Goal: Check status: Check status

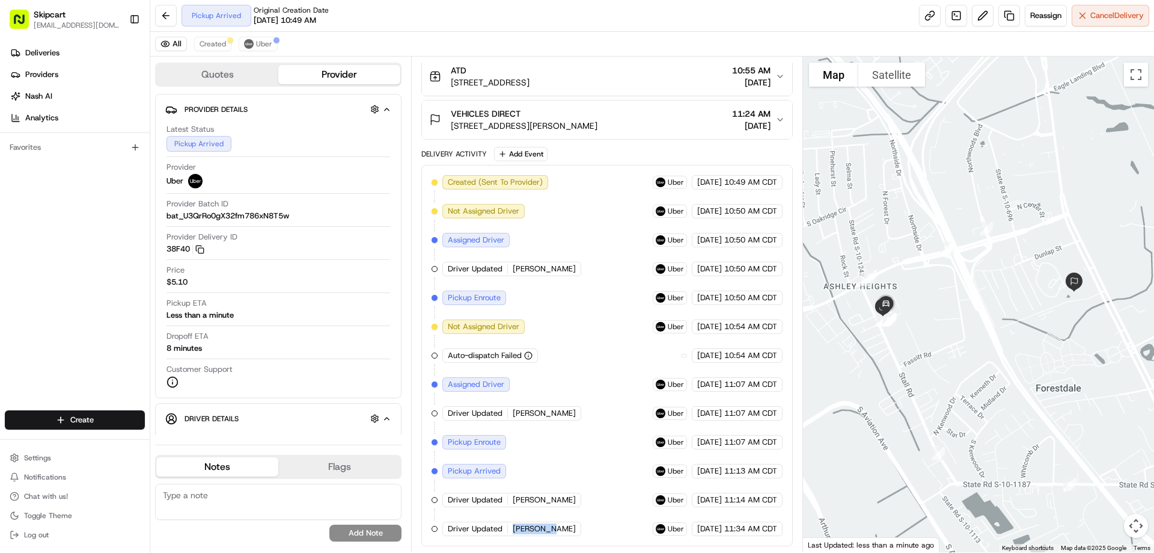
drag, startPoint x: 513, startPoint y: 528, endPoint x: 548, endPoint y: 528, distance: 34.9
click at [548, 528] on div "Driver Updated [PERSON_NAME]" at bounding box center [512, 528] width 139 height 14
copy span "[PERSON_NAME]"
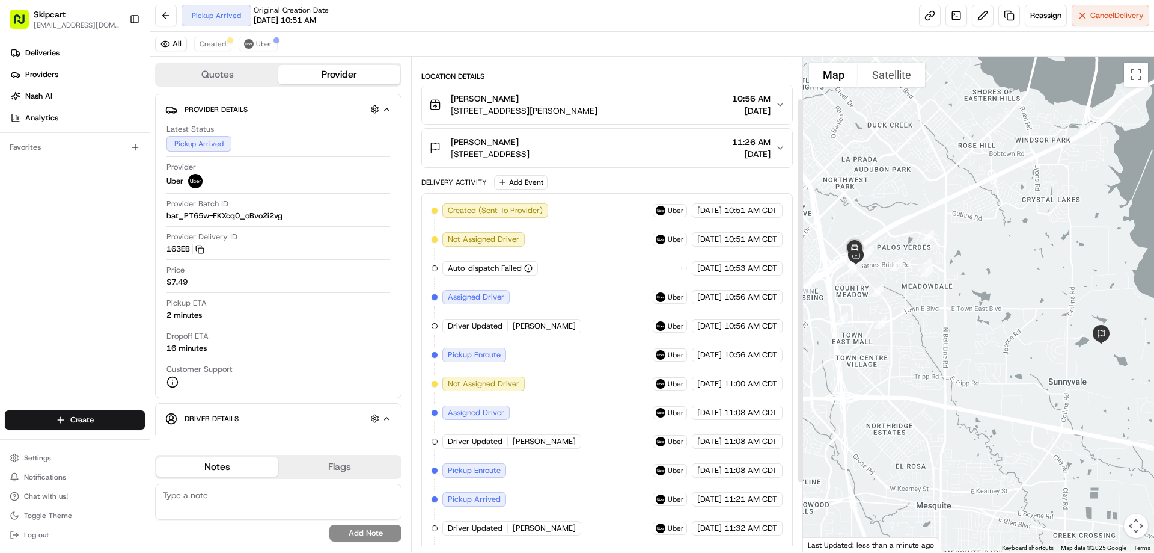
scroll to position [143, 0]
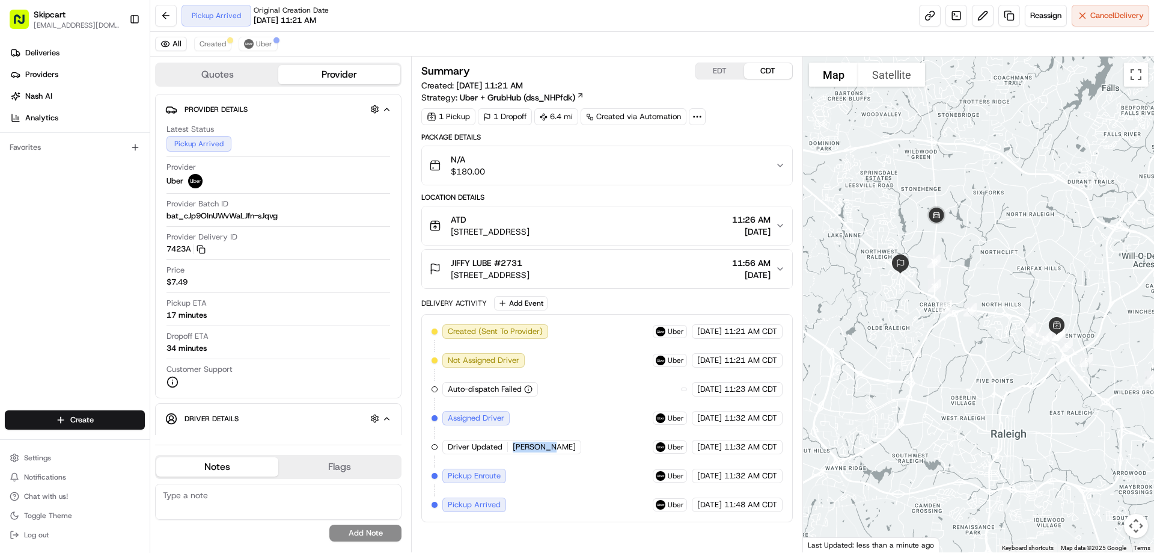
drag, startPoint x: 509, startPoint y: 445, endPoint x: 569, endPoint y: 449, distance: 60.3
click at [569, 449] on div "Created (Sent To Provider) Uber [DATE] 11:21 AM CDT Not Assigned Driver Uber [D…" at bounding box center [607, 418] width 351 height 188
copy div "DONALD F."
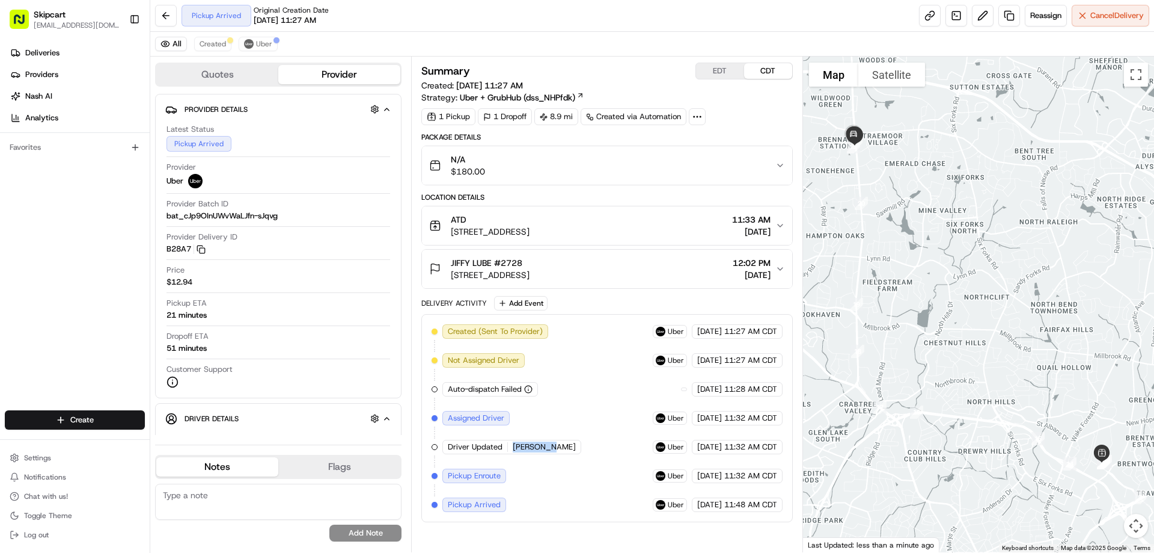
drag, startPoint x: 507, startPoint y: 447, endPoint x: 577, endPoint y: 453, distance: 69.5
click at [577, 453] on div "Created (Sent To Provider) Uber 08/21/2025 11:27 AM CDT Not Assigned Driver Ube…" at bounding box center [607, 418] width 351 height 188
copy div "DONALD F."
